Goal: Transaction & Acquisition: Purchase product/service

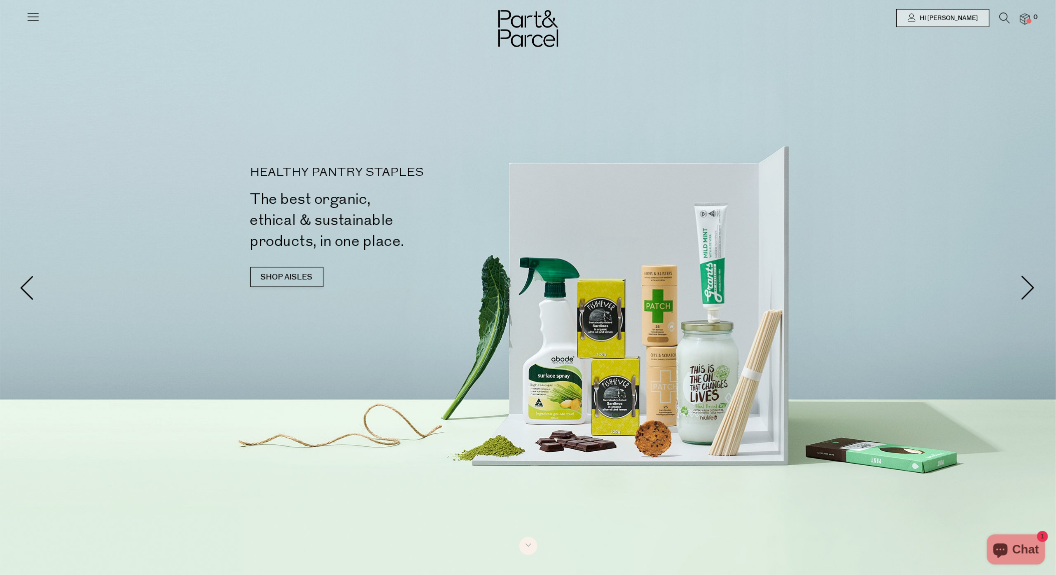
click at [27, 10] on icon at bounding box center [33, 17] width 14 height 14
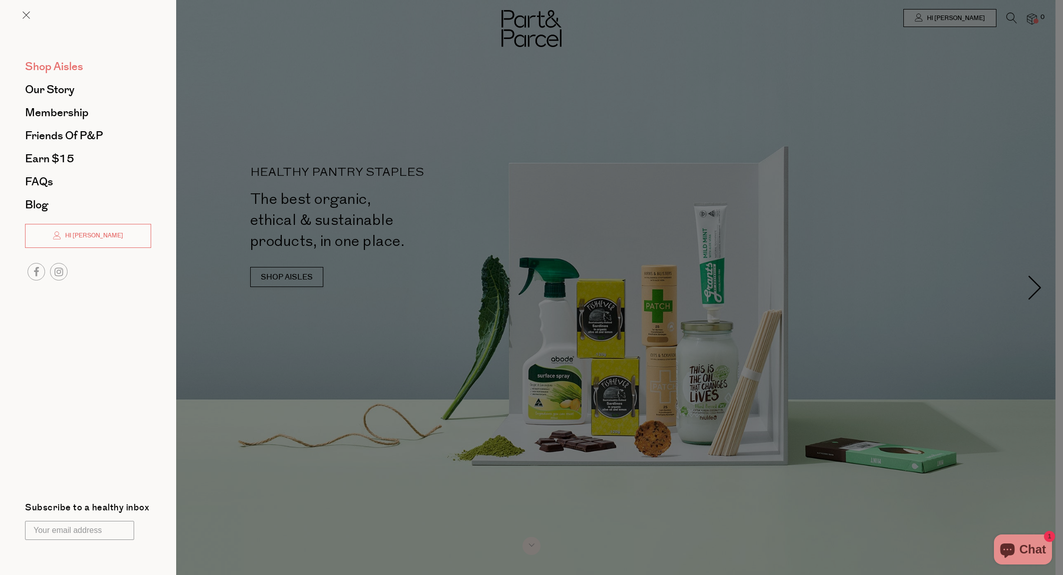
click at [66, 61] on span "Shop Aisles" at bounding box center [54, 67] width 58 height 16
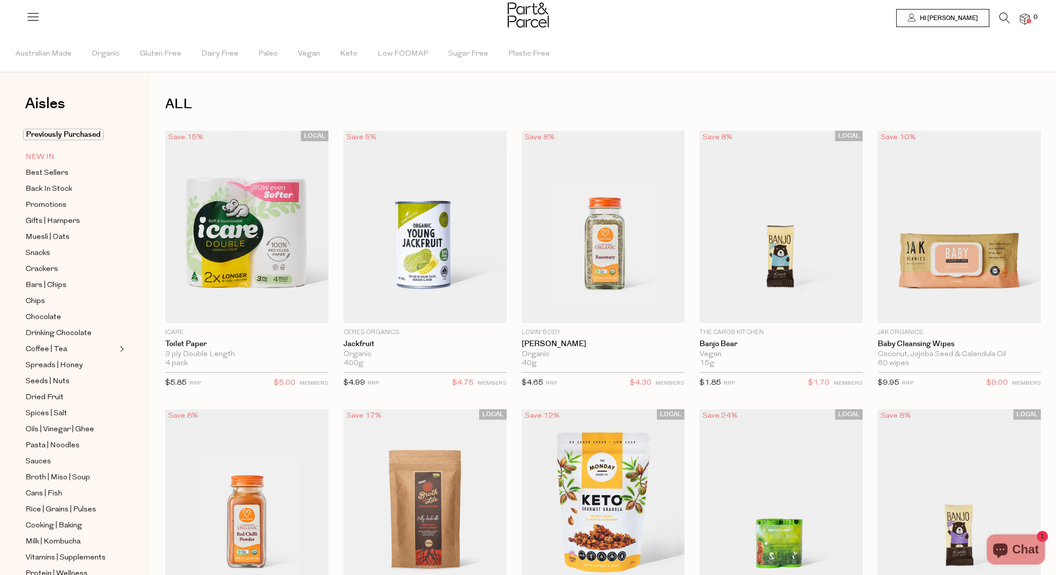
click at [50, 157] on span "NEW IN" at bounding box center [40, 157] width 29 height 12
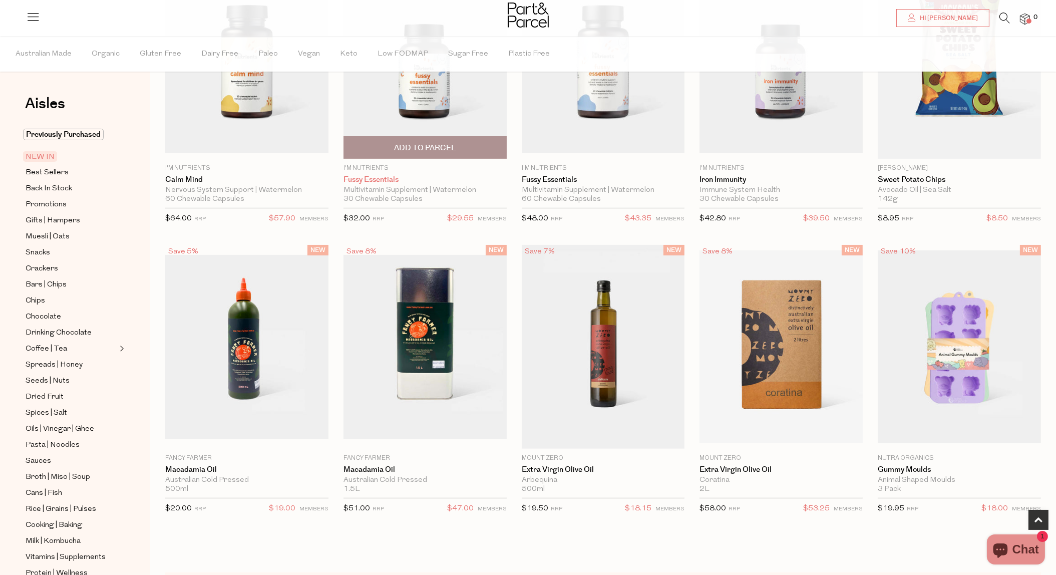
scroll to position [801, 0]
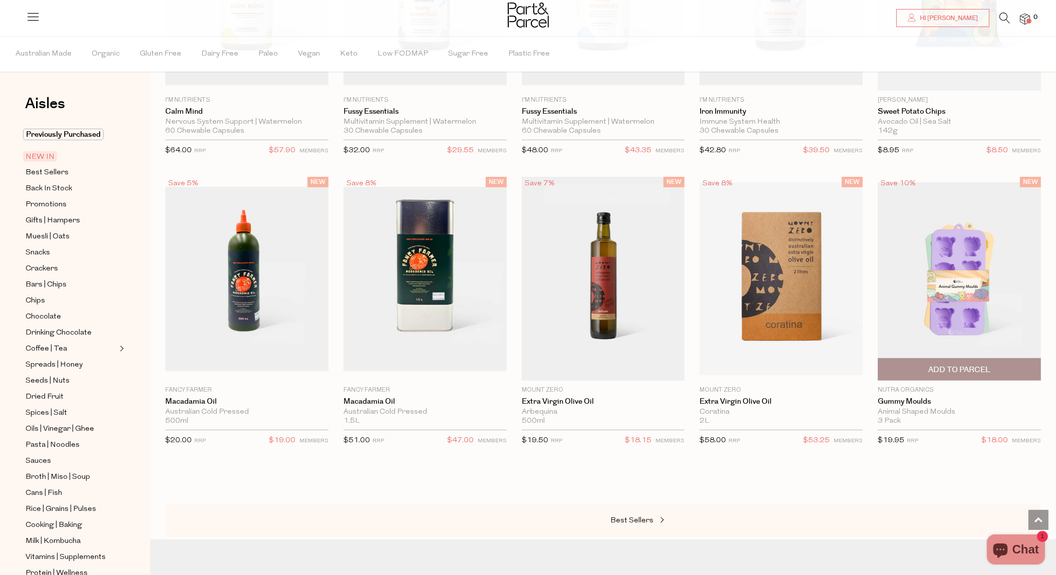
click at [987, 251] on img at bounding box center [958, 278] width 163 height 193
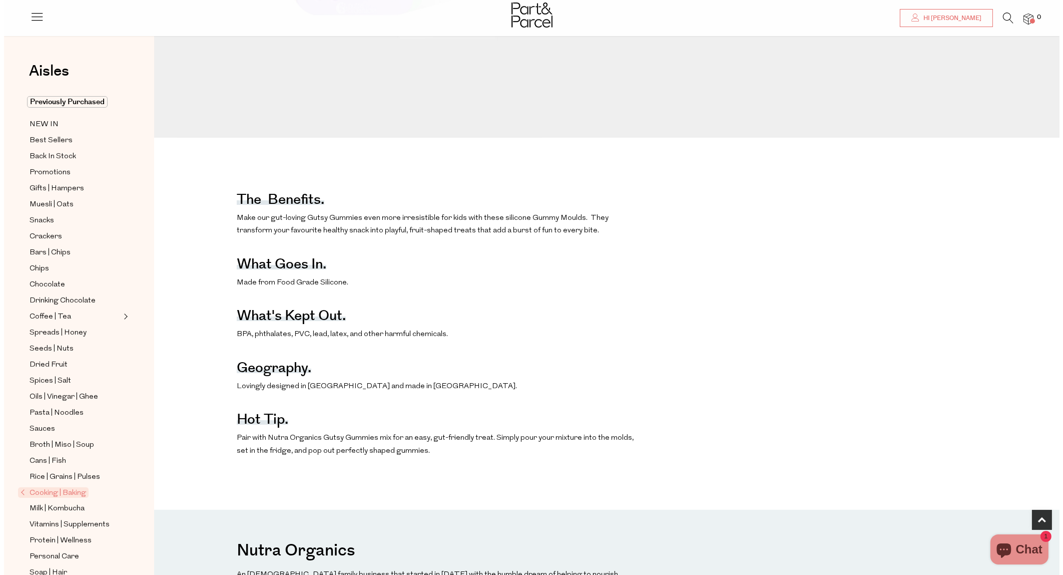
scroll to position [400, 0]
